Goal: Find specific page/section: Find specific page/section

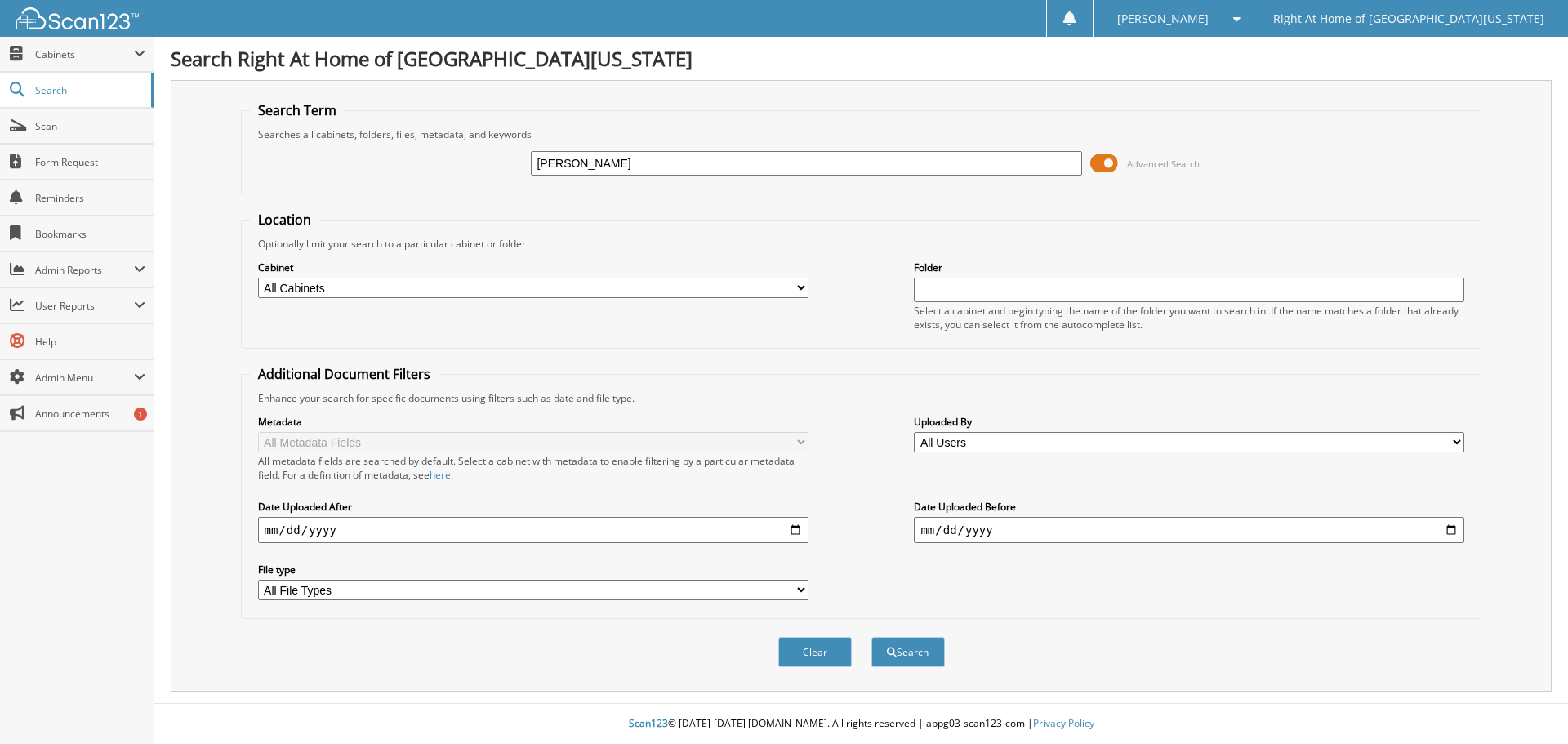
type input "[PERSON_NAME]"
click at [872, 637] on button "Search" at bounding box center [908, 651] width 74 height 30
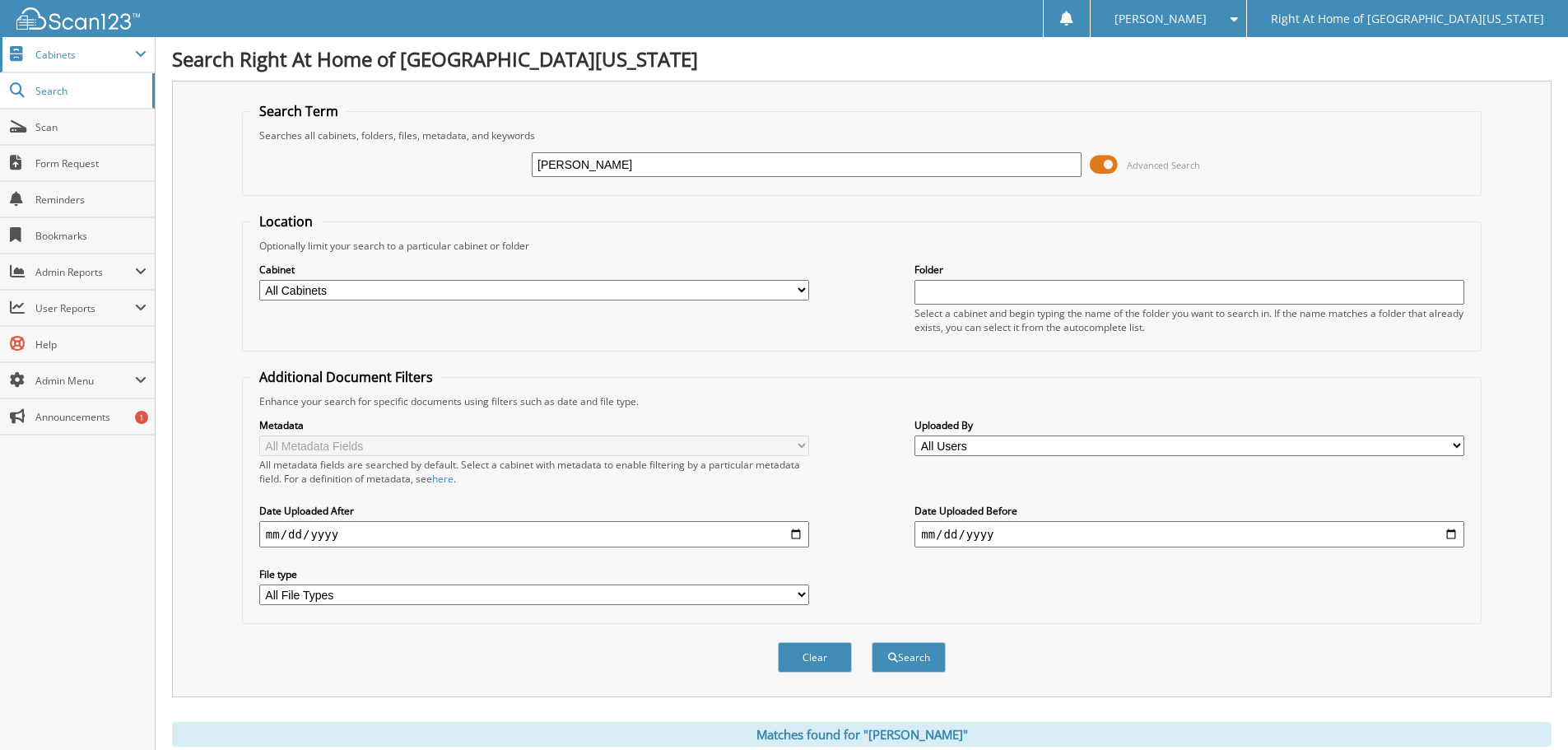
click at [84, 45] on span "Cabinets" at bounding box center [77, 54] width 155 height 36
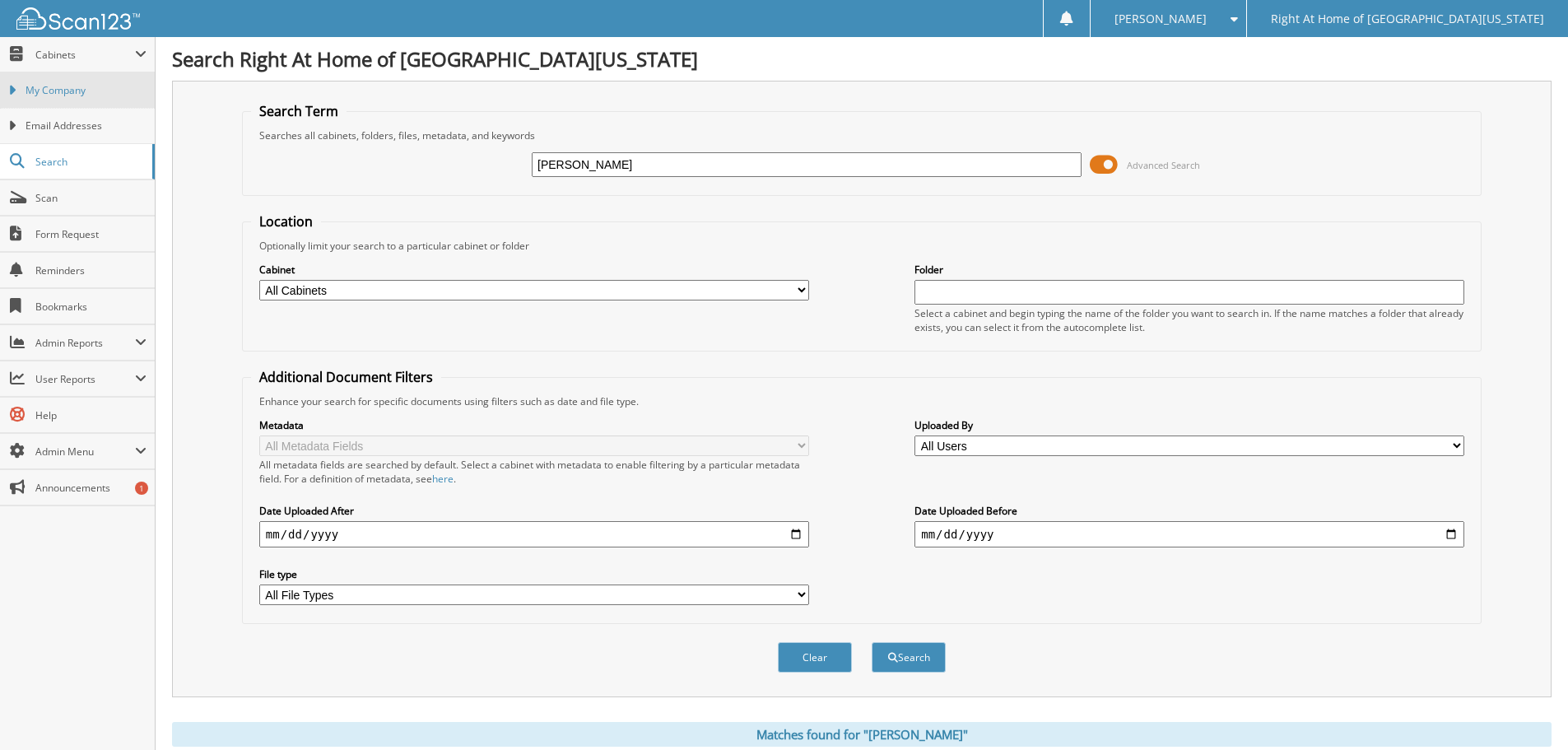
click at [77, 91] on span "My Company" at bounding box center [86, 91] width 121 height 15
